Goal: Task Accomplishment & Management: Use online tool/utility

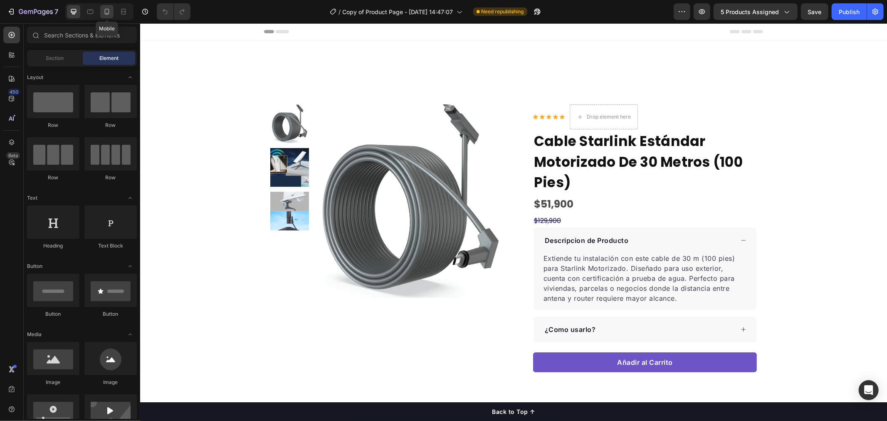
click at [105, 13] on icon at bounding box center [107, 12] width 5 height 6
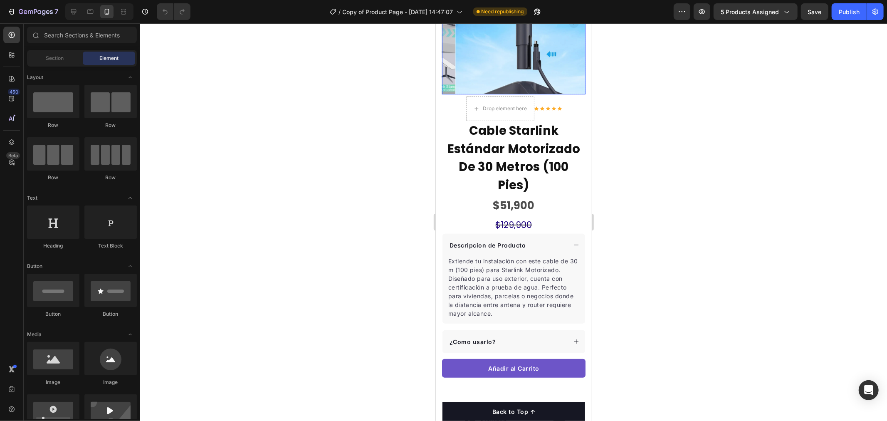
scroll to position [231, 0]
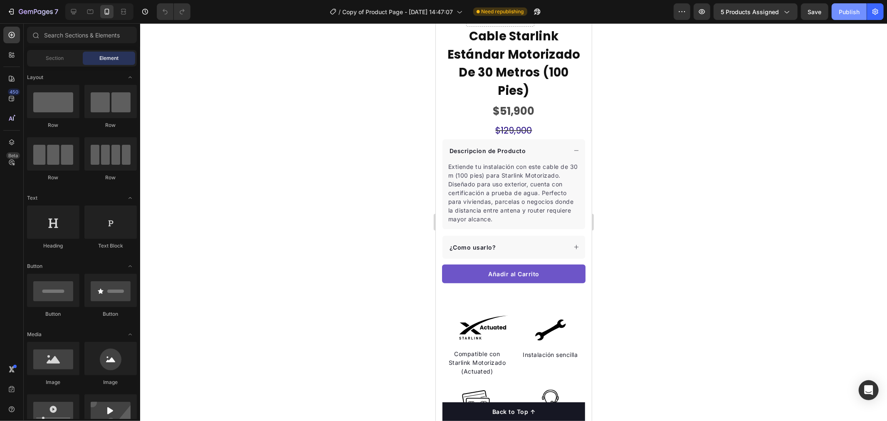
click at [854, 8] on div "Publish" at bounding box center [849, 11] width 21 height 9
click at [872, 14] on icon "button" at bounding box center [875, 11] width 8 height 8
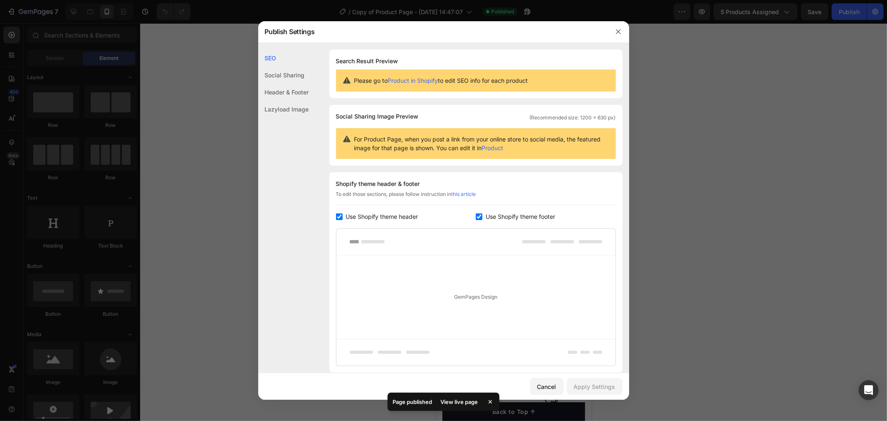
scroll to position [60, 0]
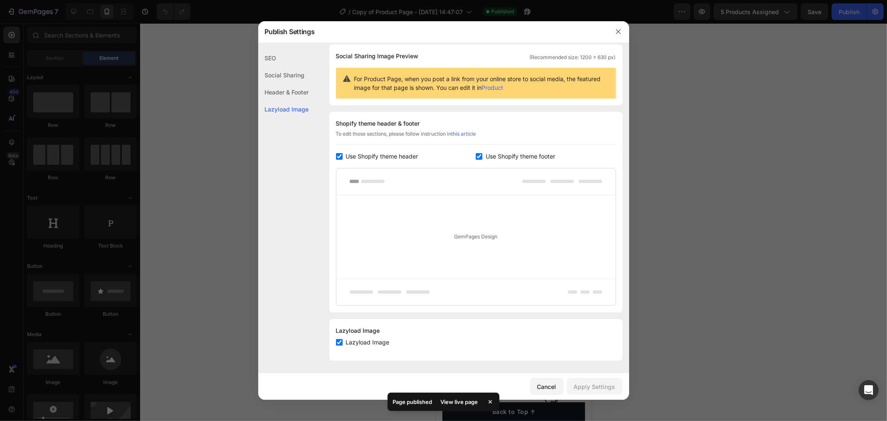
click at [787, 101] on div at bounding box center [443, 210] width 887 height 421
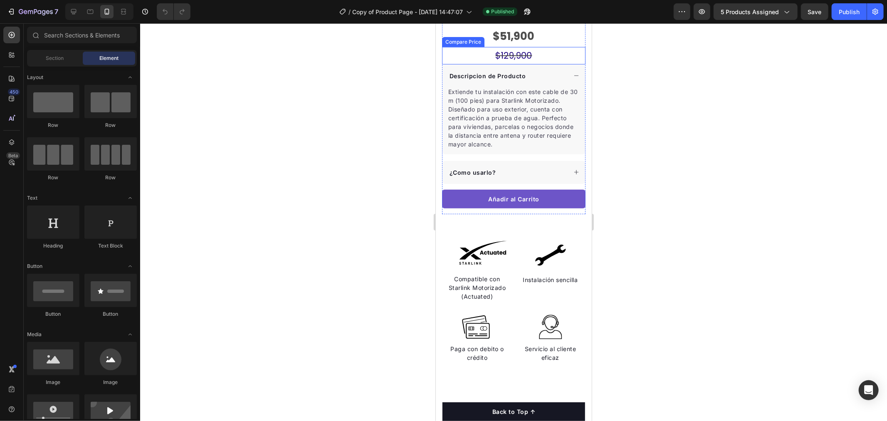
scroll to position [185, 0]
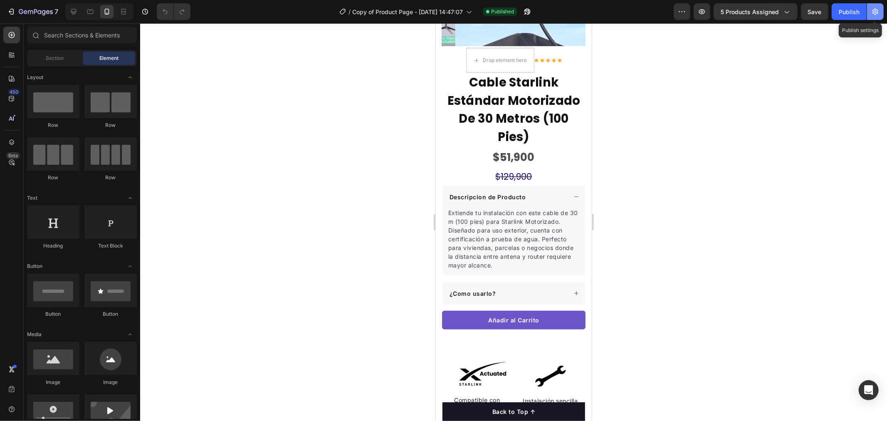
click at [873, 14] on icon "button" at bounding box center [875, 11] width 8 height 8
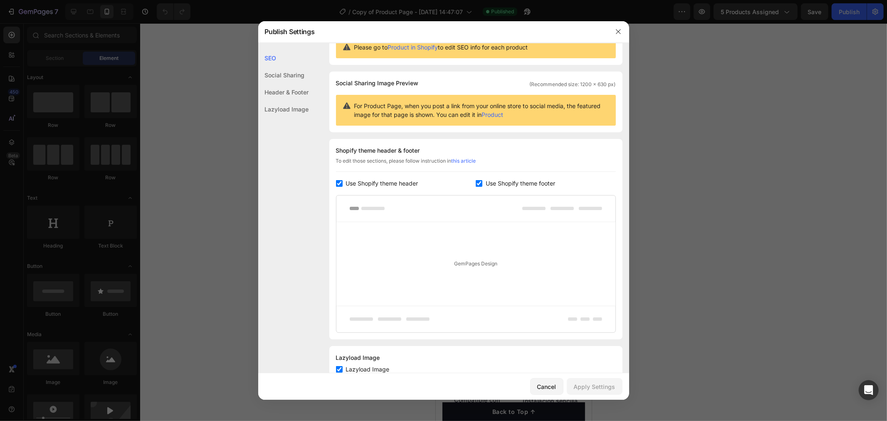
scroll to position [60, 0]
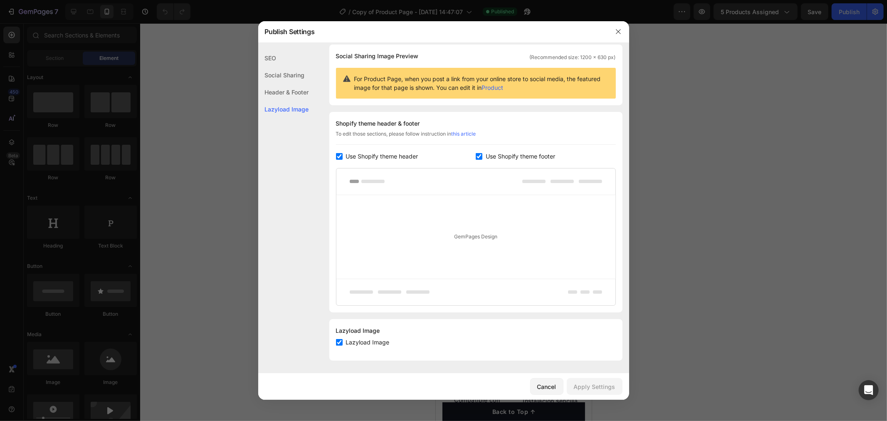
click at [371, 344] on span "Lazyload Image" at bounding box center [368, 342] width 44 height 10
checkbox input "true"
click at [783, 247] on div at bounding box center [443, 210] width 887 height 421
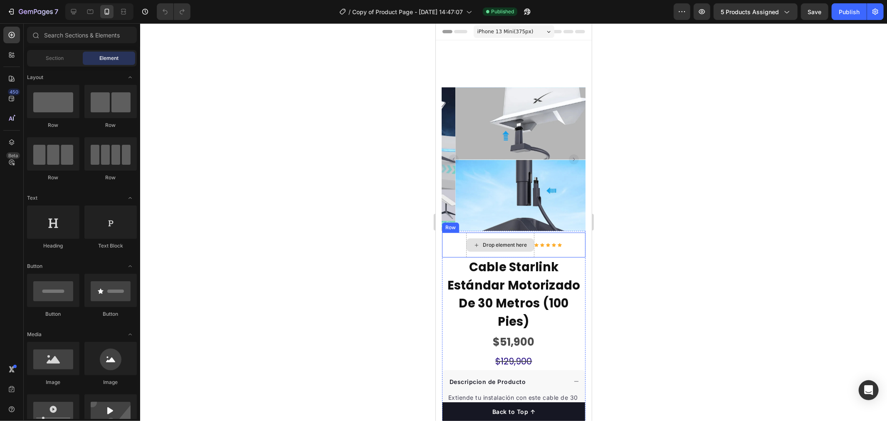
scroll to position [92, 0]
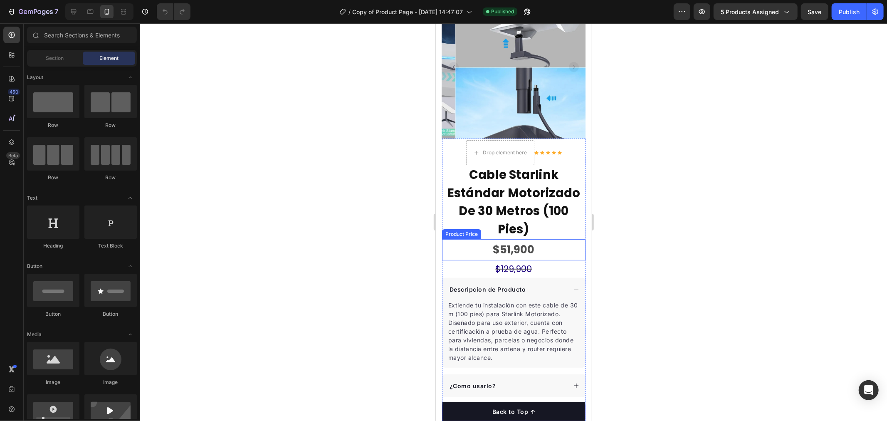
click at [518, 246] on div "$51,900" at bounding box center [513, 249] width 143 height 21
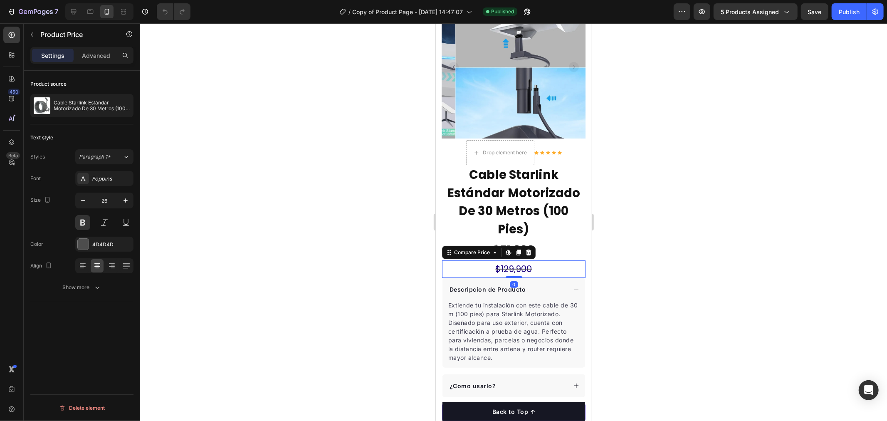
click at [519, 261] on div "$129,900" at bounding box center [513, 268] width 143 height 17
click at [22, 10] on icon "button" at bounding box center [36, 12] width 34 height 7
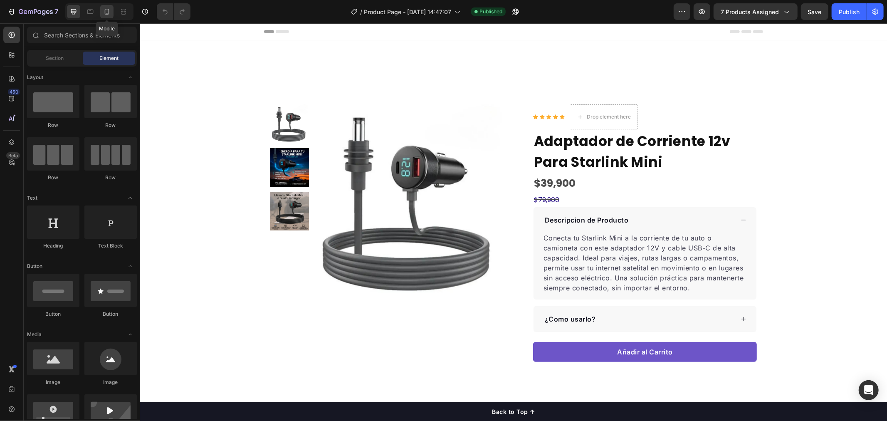
click at [103, 12] on icon at bounding box center [107, 11] width 8 height 8
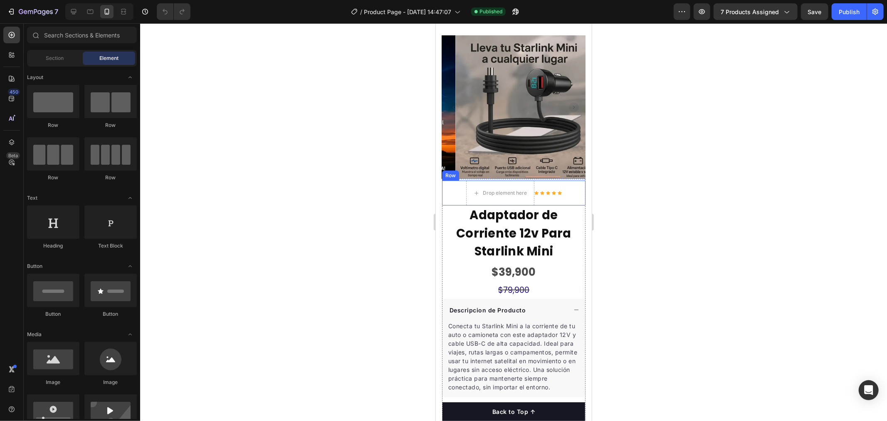
scroll to position [185, 0]
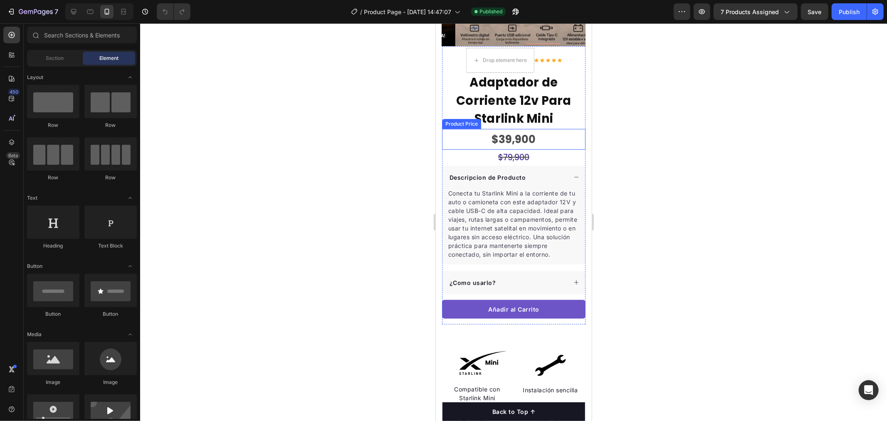
click at [516, 128] on div "$39,900" at bounding box center [513, 138] width 143 height 21
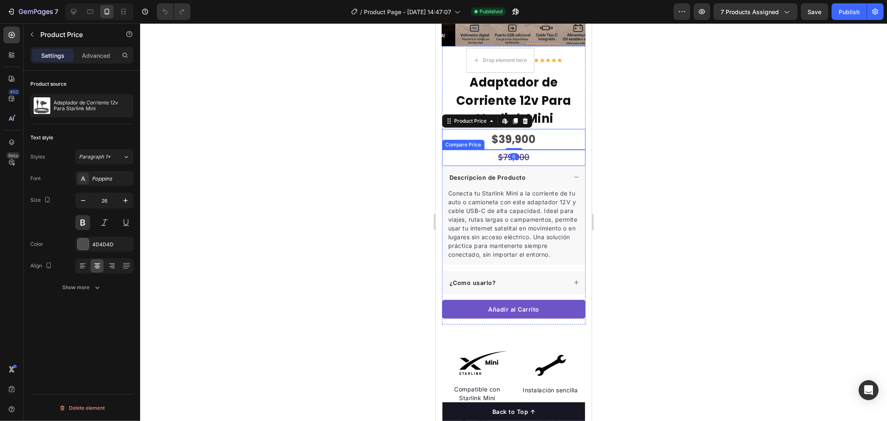
click at [526, 149] on div "$79,900" at bounding box center [513, 157] width 143 height 16
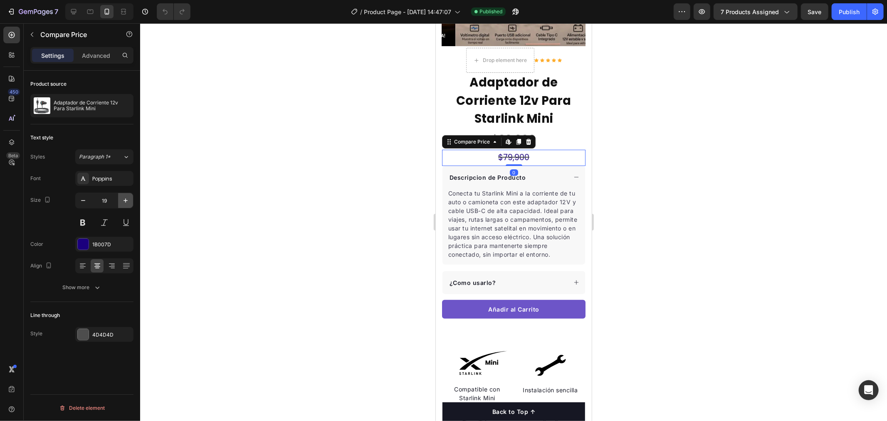
click at [126, 200] on icon "button" at bounding box center [125, 200] width 8 height 8
type input "21"
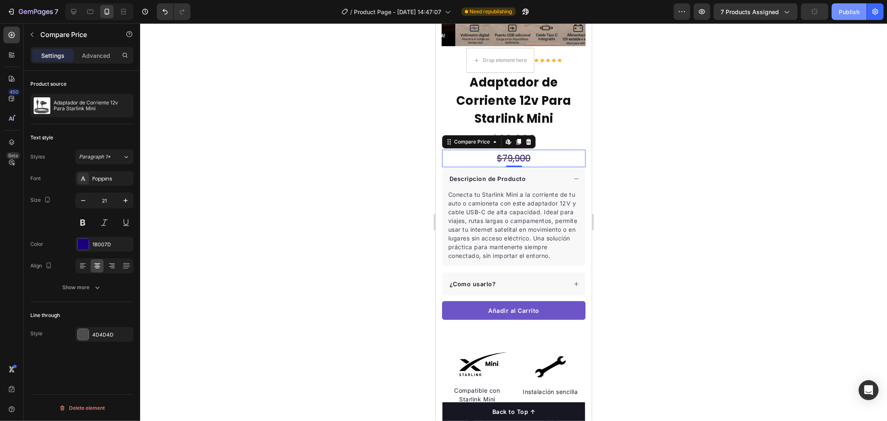
click at [841, 12] on div "Publish" at bounding box center [849, 11] width 21 height 9
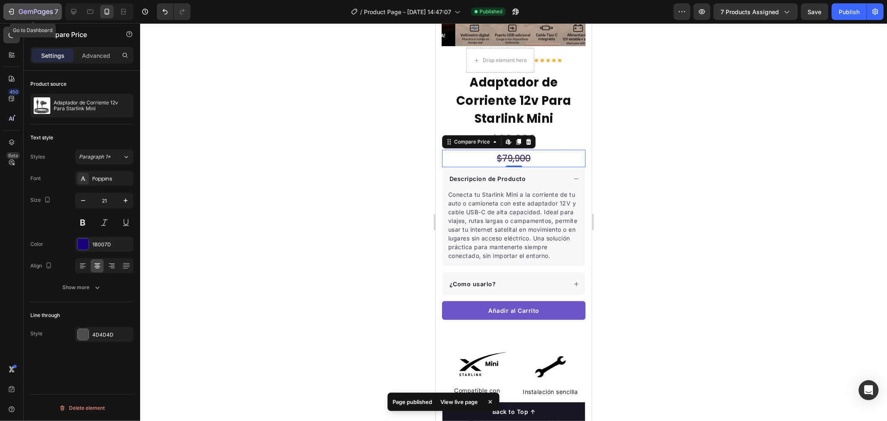
click at [27, 10] on icon "button" at bounding box center [36, 12] width 34 height 7
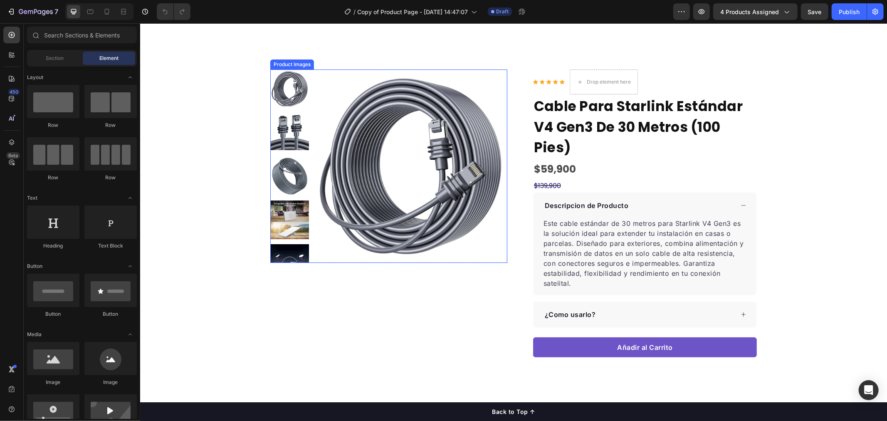
scroll to position [231, 0]
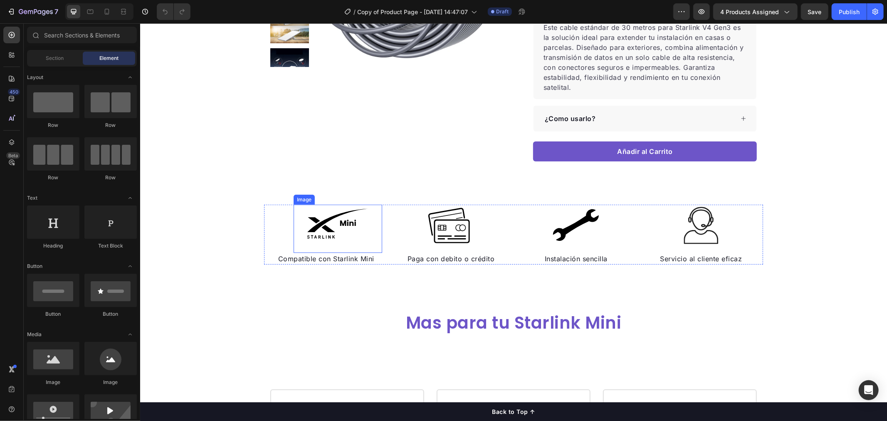
click at [318, 229] on img at bounding box center [337, 225] width 62 height 42
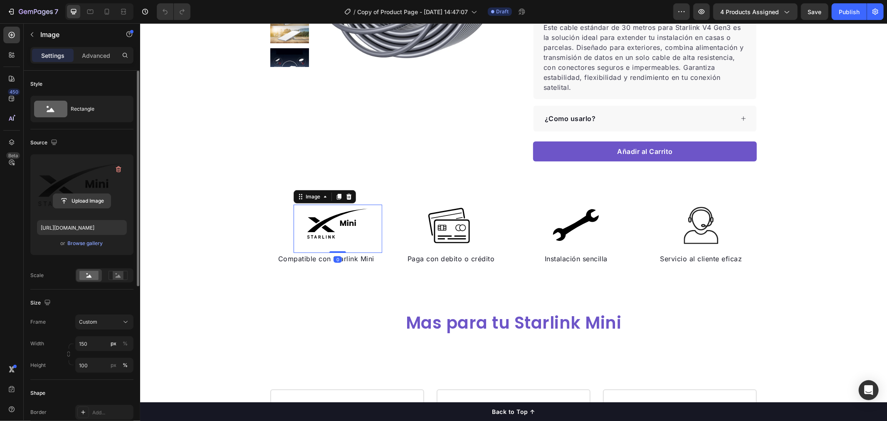
click at [91, 200] on input "file" at bounding box center [81, 201] width 57 height 14
click at [371, 259] on p "Compatible con Starlink Mini" at bounding box center [326, 258] width 110 height 10
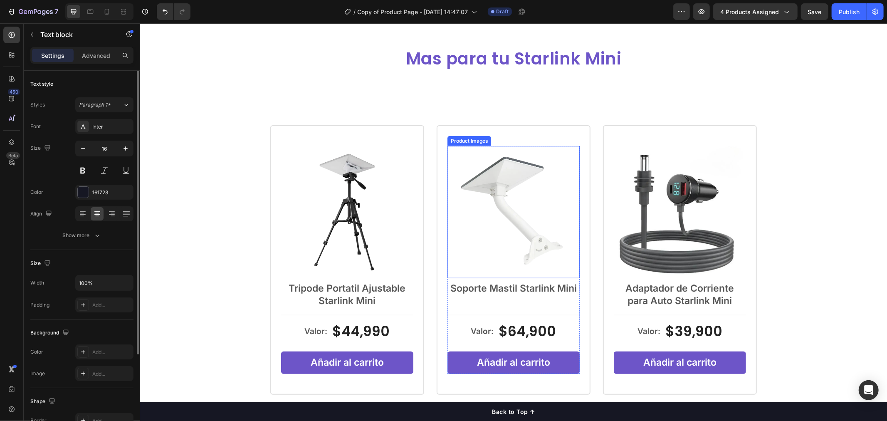
scroll to position [416, 0]
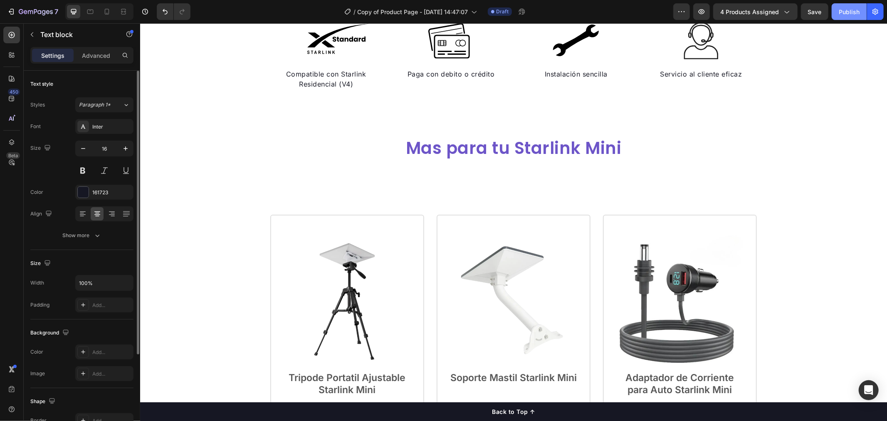
click at [850, 12] on div "Publish" at bounding box center [849, 11] width 21 height 9
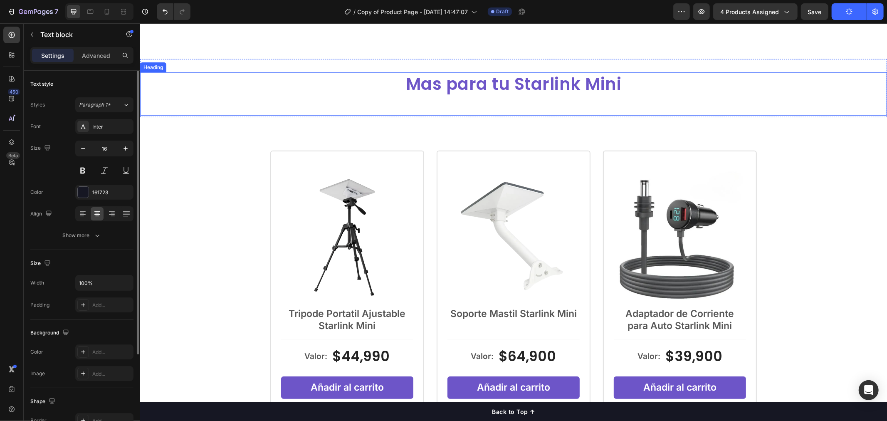
scroll to position [554, 0]
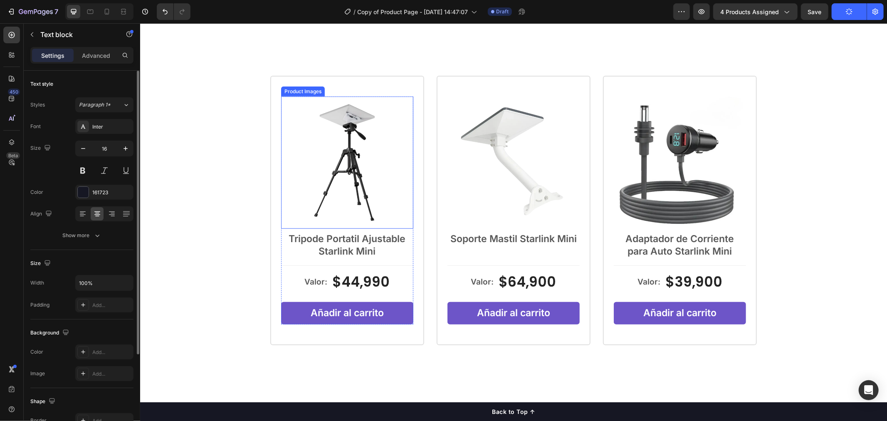
click at [365, 171] on img at bounding box center [347, 162] width 132 height 132
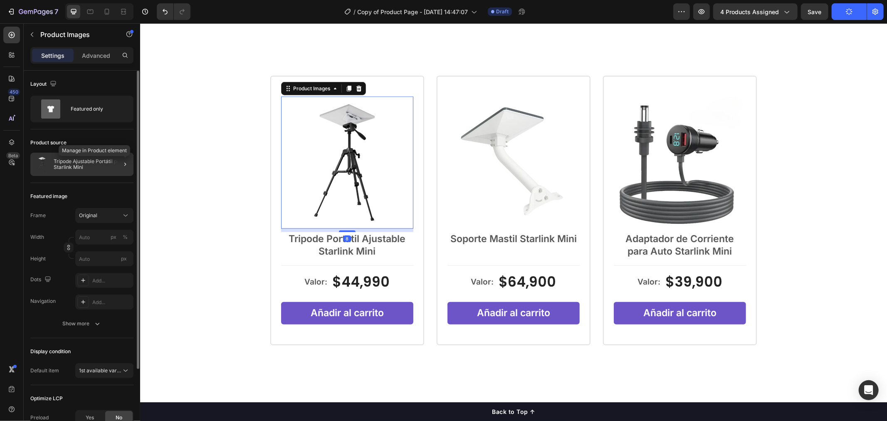
click at [121, 168] on div at bounding box center [125, 164] width 10 height 10
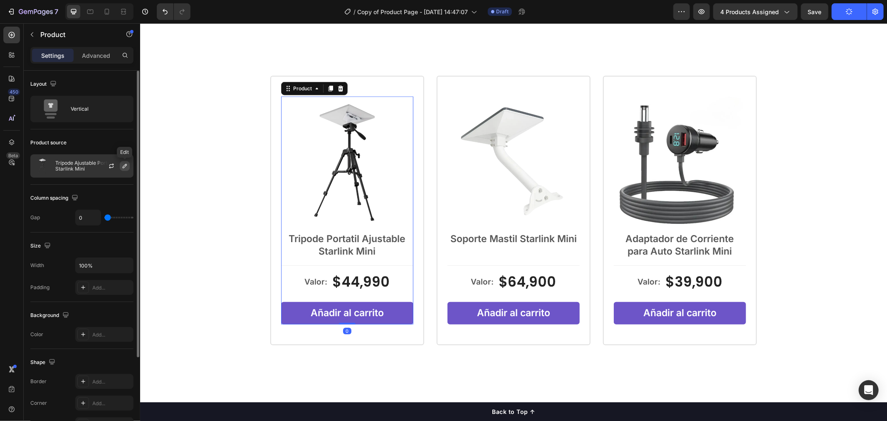
click at [123, 162] on button "button" at bounding box center [125, 166] width 10 height 10
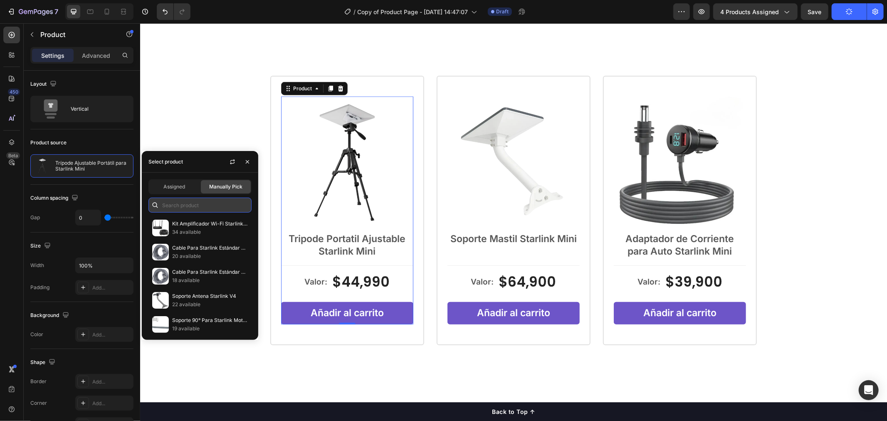
click at [192, 206] on input "text" at bounding box center [199, 205] width 103 height 15
type input "v4"
click at [179, 189] on span "Assigned" at bounding box center [174, 186] width 22 height 7
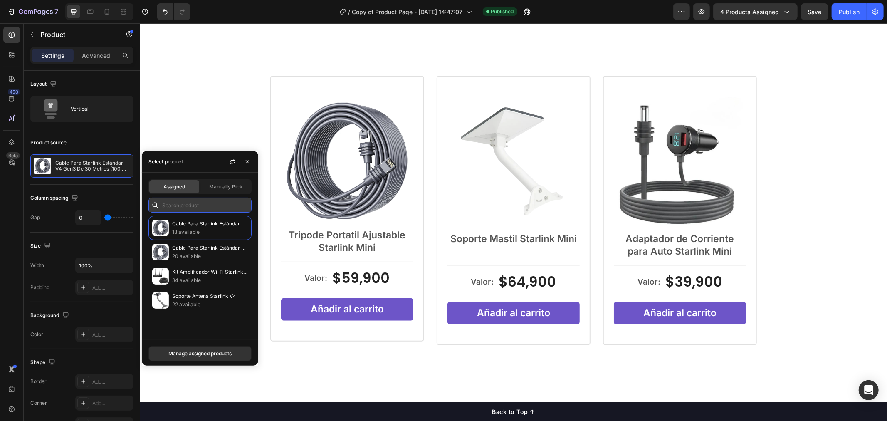
click at [209, 203] on input "text" at bounding box center [199, 205] width 103 height 15
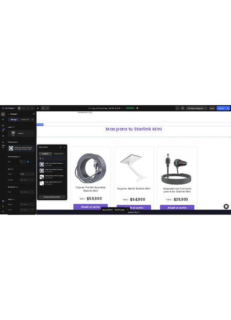
scroll to position [508, 0]
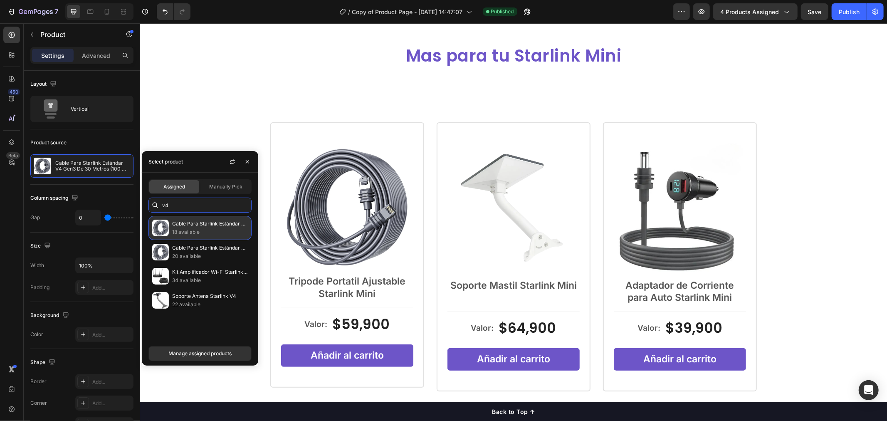
type input "v4"
click at [202, 235] on p "18 available" at bounding box center [210, 232] width 76 height 8
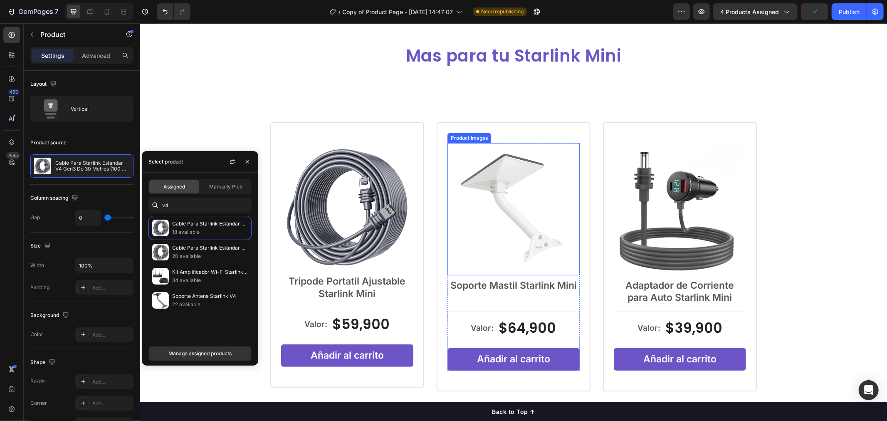
click at [539, 219] on img at bounding box center [513, 209] width 132 height 132
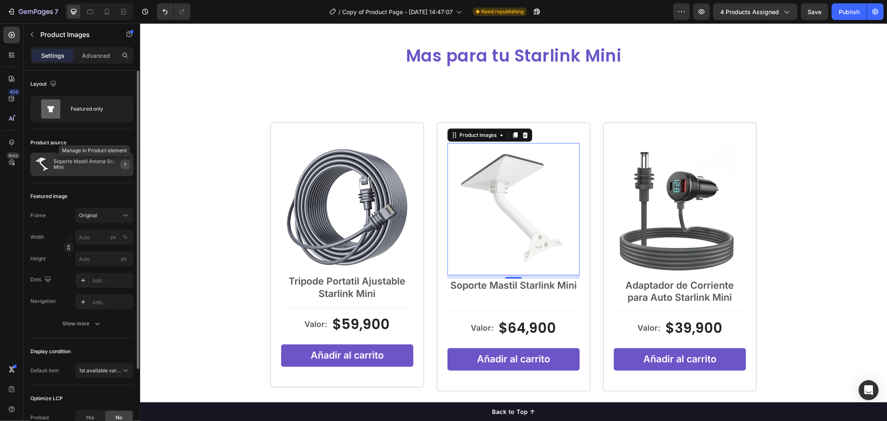
click at [125, 163] on icon "button" at bounding box center [125, 164] width 7 height 7
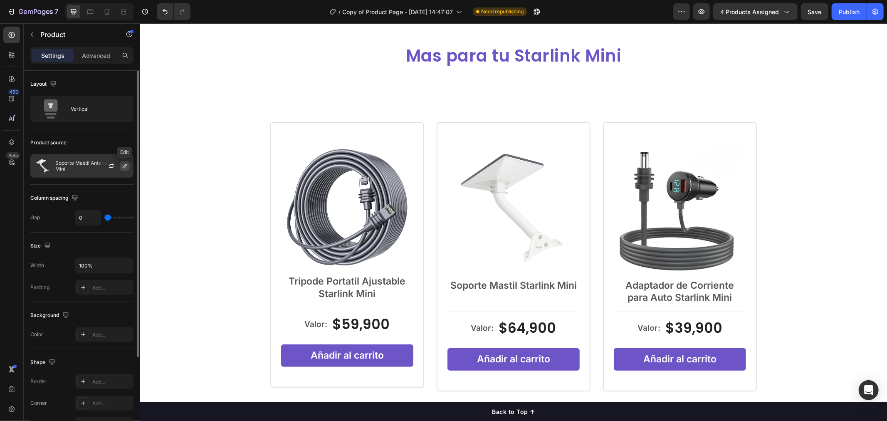
click at [127, 168] on icon "button" at bounding box center [124, 166] width 7 height 7
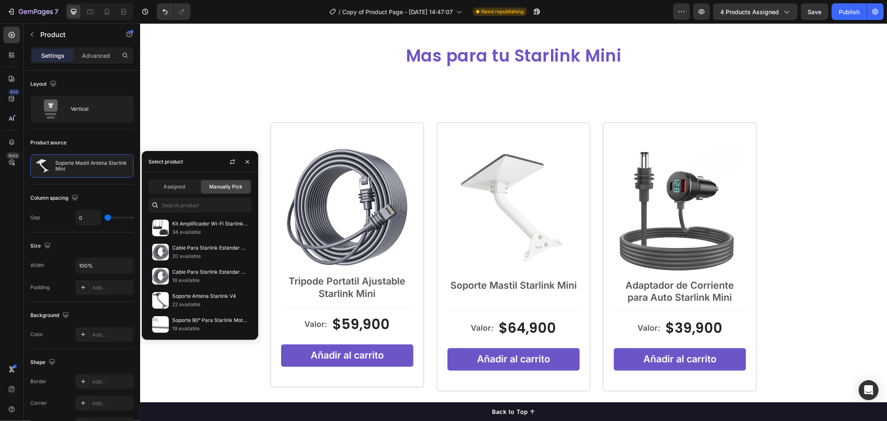
click at [170, 173] on div "Assigned Manually Pick Kit Amplificador Wi-Fi Starlink V4 con Router y Cable 34…" at bounding box center [200, 256] width 116 height 167
drag, startPoint x: 179, startPoint y: 188, endPoint x: 184, endPoint y: 191, distance: 6.1
click at [179, 189] on span "Assigned" at bounding box center [174, 186] width 22 height 7
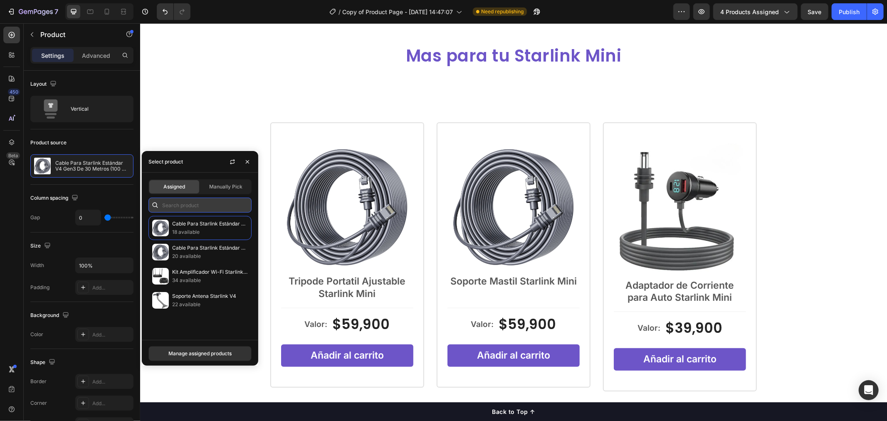
click at [198, 204] on input "text" at bounding box center [199, 205] width 103 height 15
click at [205, 277] on p "34 available" at bounding box center [210, 280] width 76 height 8
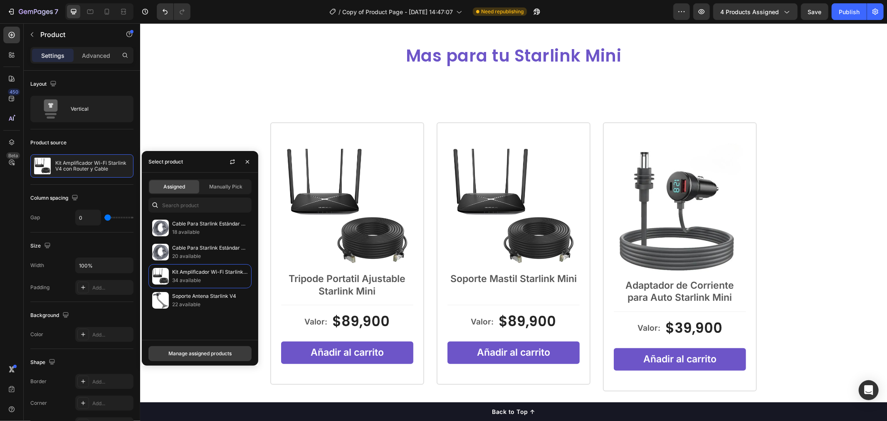
click at [223, 352] on div "Manage assigned products" at bounding box center [199, 353] width 63 height 7
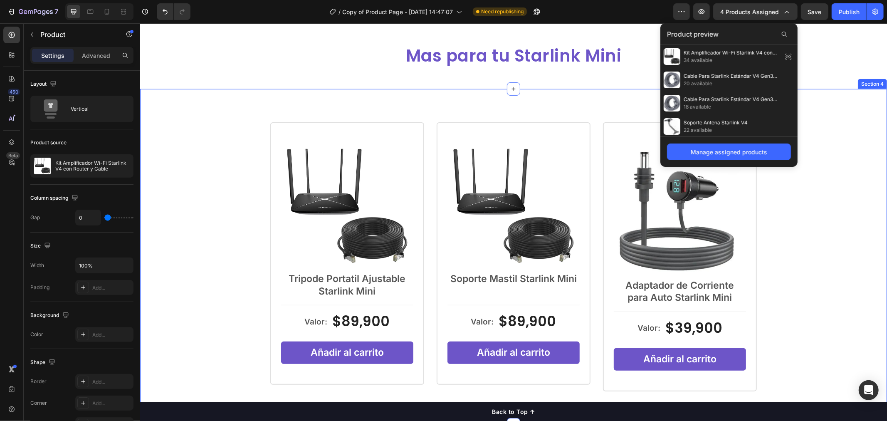
click at [535, 92] on div "Product Images Tripode Portatil Ajustable Starlink Mini Text Block Valor: Text …" at bounding box center [513, 257] width 747 height 336
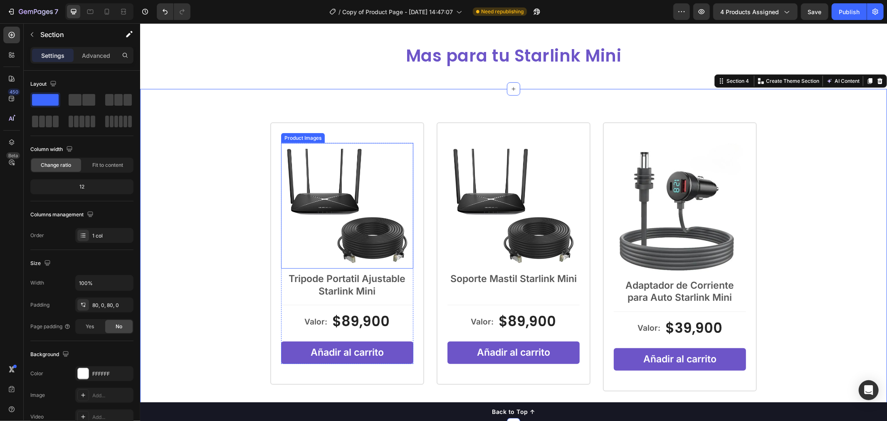
click at [376, 197] on img at bounding box center [347, 206] width 132 height 126
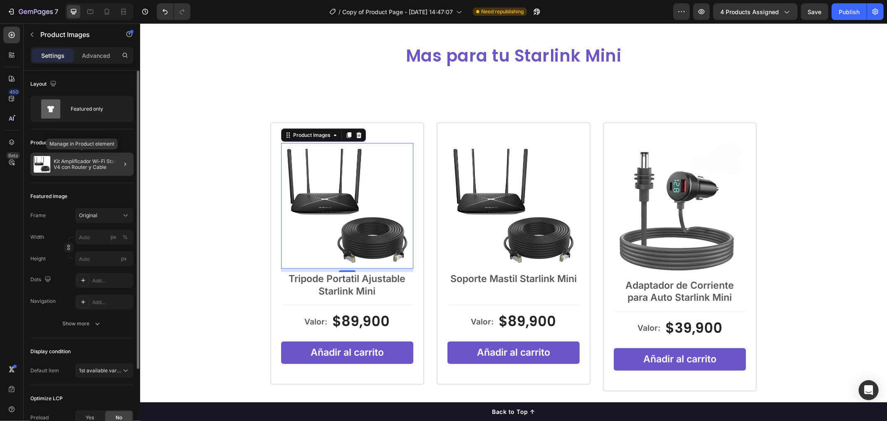
click at [92, 169] on p "Kit Amplificador Wi-Fi Starlink V4 con Router y Cable" at bounding box center [92, 164] width 77 height 12
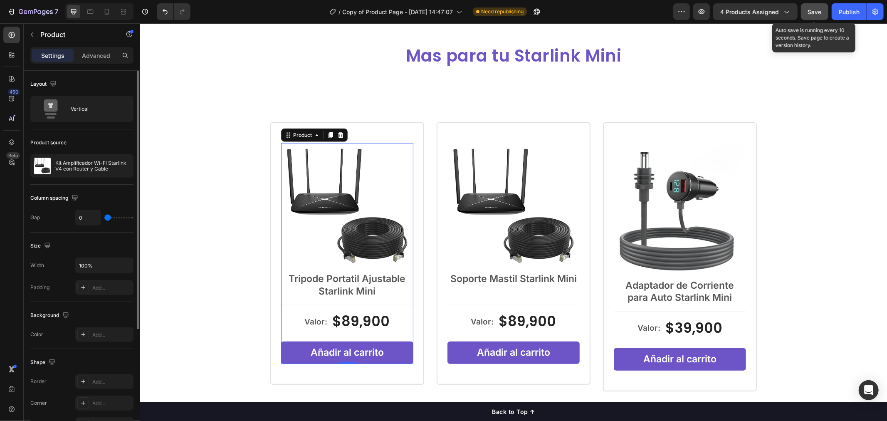
click at [816, 17] on button "Save" at bounding box center [814, 11] width 27 height 17
